Goal: Communication & Community: Answer question/provide support

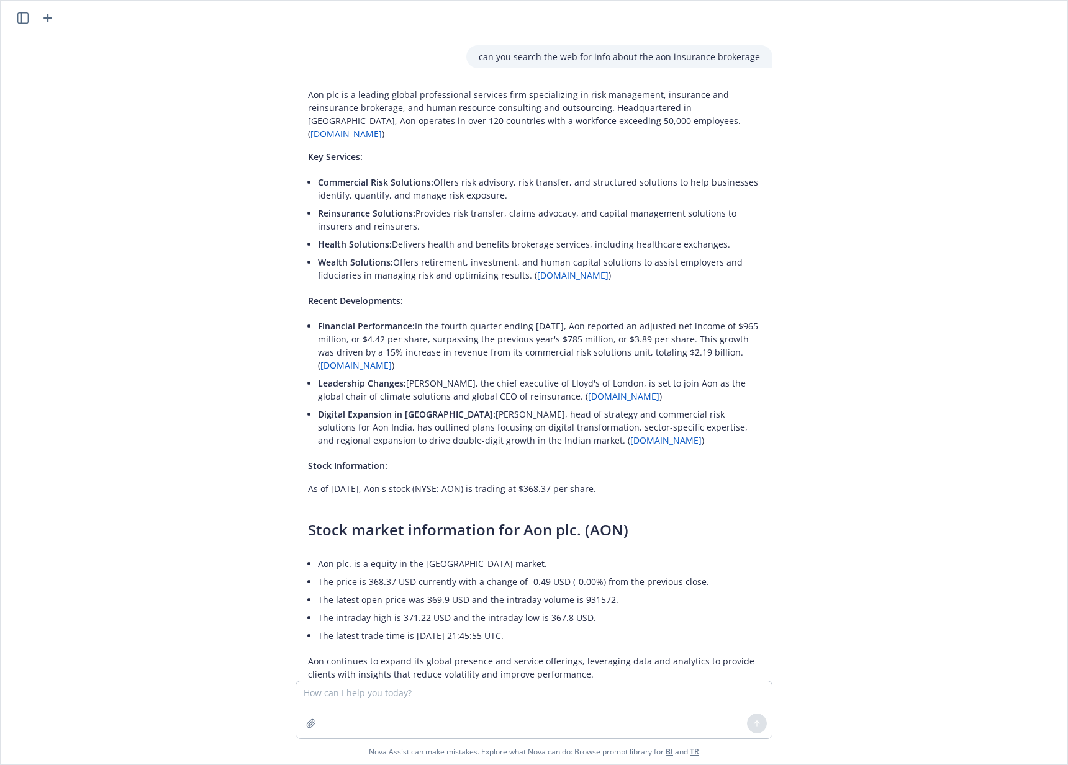
click at [411, 135] on div "Aon plc is a leading global professional services firm specializing in risk man…" at bounding box center [534, 384] width 477 height 603
